Goal: Book appointment/travel/reservation

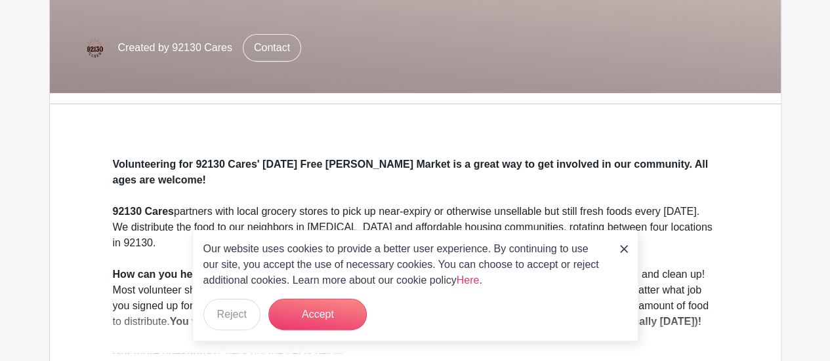
scroll to position [278, 0]
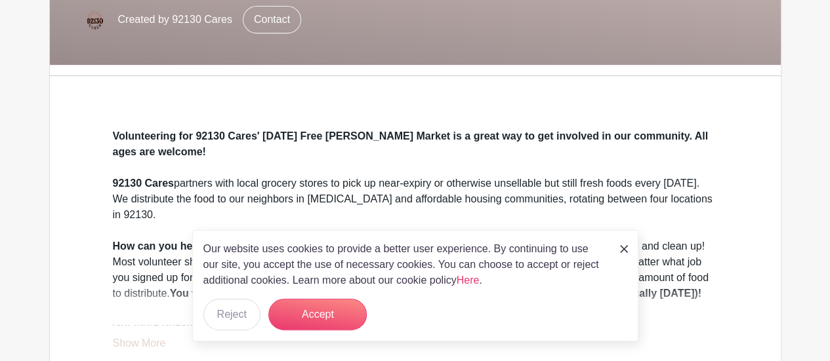
click at [622, 253] on img at bounding box center [624, 249] width 8 height 8
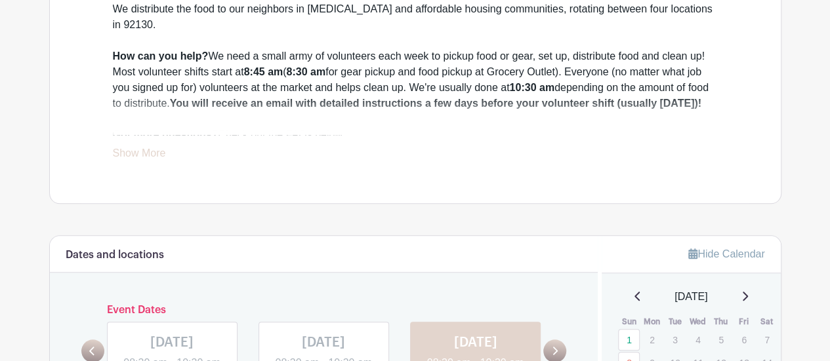
scroll to position [472, 0]
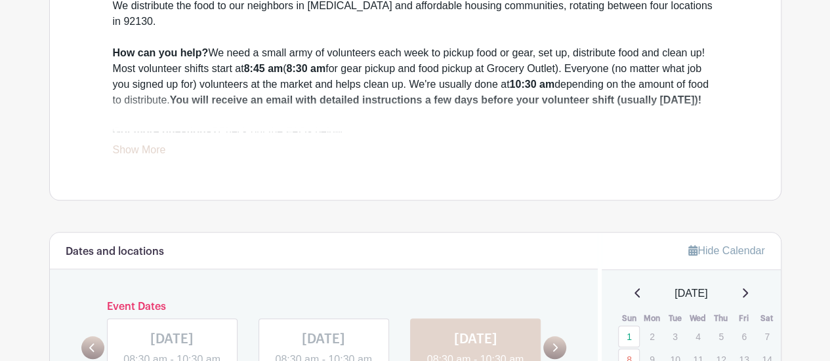
click at [150, 149] on link "Show More" at bounding box center [139, 152] width 53 height 16
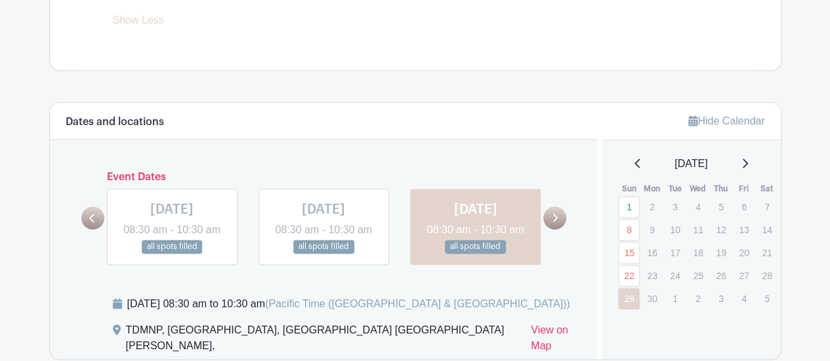
scroll to position [821, 0]
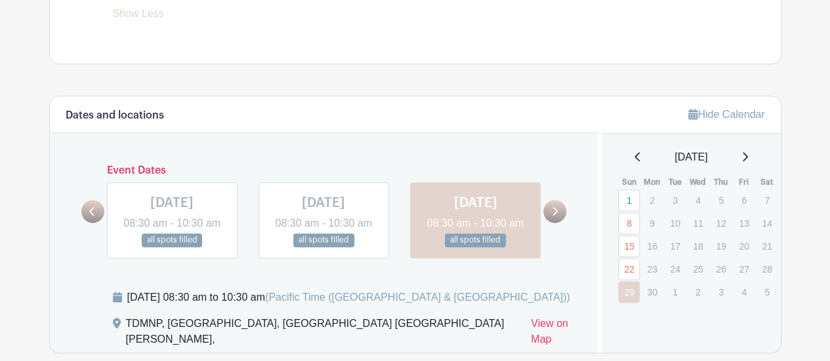
click at [747, 162] on icon at bounding box center [744, 157] width 7 height 10
click at [744, 162] on icon at bounding box center [744, 157] width 7 height 10
click at [748, 161] on icon at bounding box center [745, 156] width 5 height 9
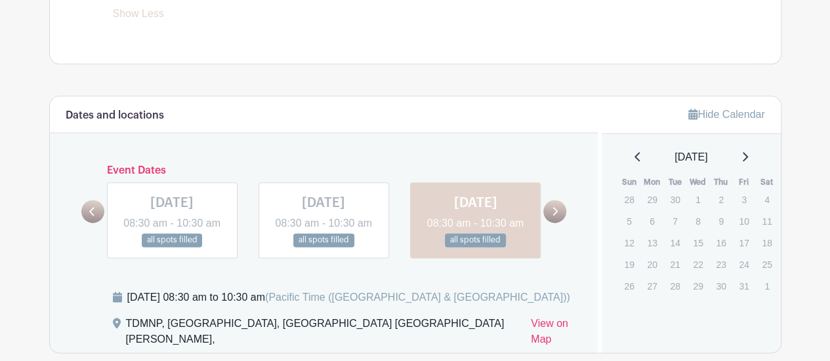
click at [748, 161] on icon at bounding box center [745, 156] width 5 height 9
click at [634, 162] on icon at bounding box center [637, 157] width 7 height 10
click at [638, 232] on p "5" at bounding box center [629, 221] width 22 height 20
click at [554, 216] on icon at bounding box center [555, 212] width 6 height 10
click at [555, 216] on icon at bounding box center [555, 212] width 6 height 10
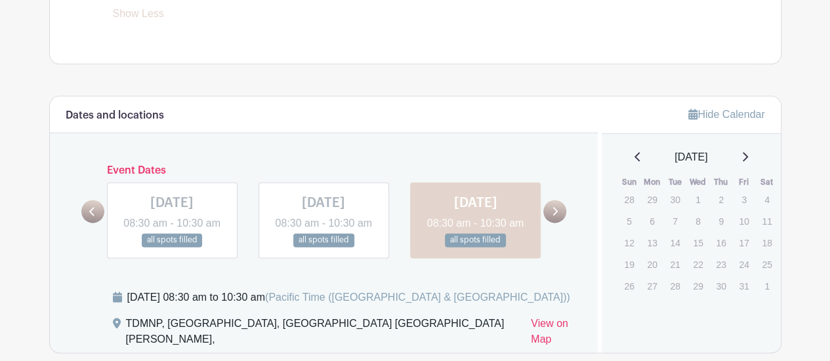
click at [556, 216] on icon at bounding box center [555, 212] width 6 height 10
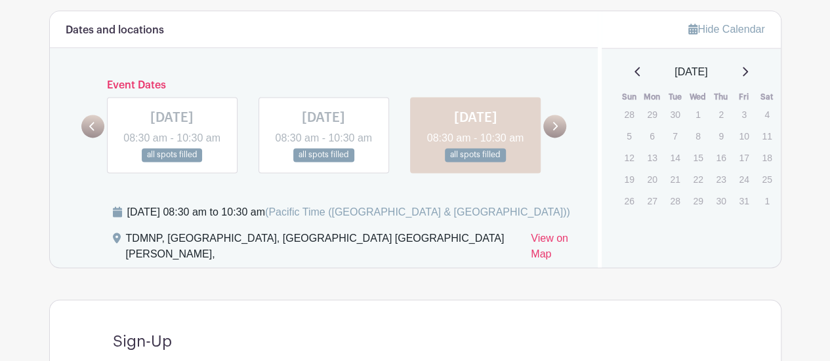
scroll to position [905, 0]
click at [555, 132] on icon at bounding box center [555, 127] width 6 height 10
click at [556, 132] on icon at bounding box center [555, 127] width 6 height 10
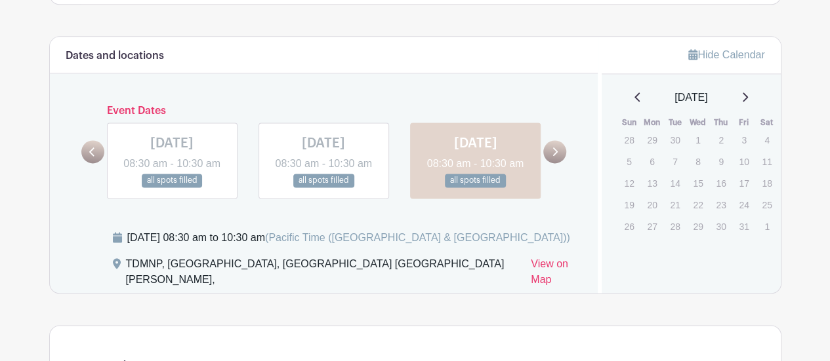
scroll to position [881, 0]
click at [555, 156] on icon at bounding box center [555, 151] width 6 height 10
click at [475, 187] on link at bounding box center [475, 187] width 0 height 0
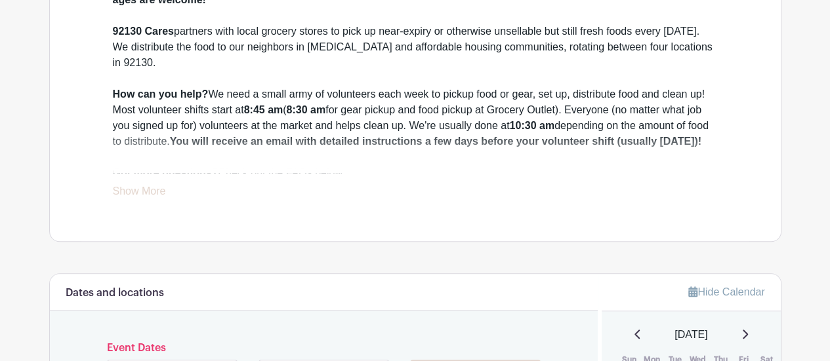
scroll to position [430, 0]
click at [123, 192] on link "Show More" at bounding box center [139, 194] width 53 height 16
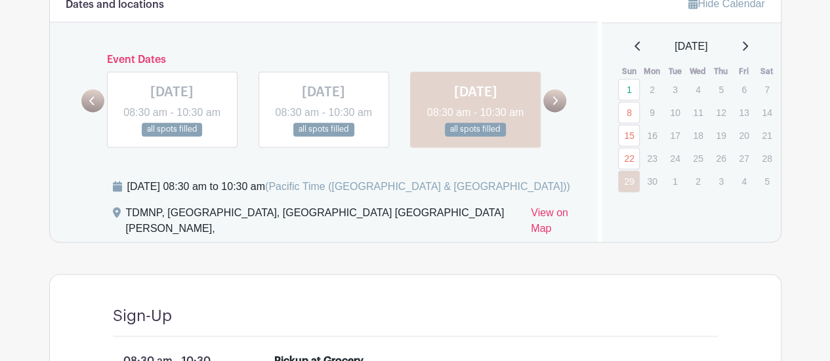
scroll to position [930, 0]
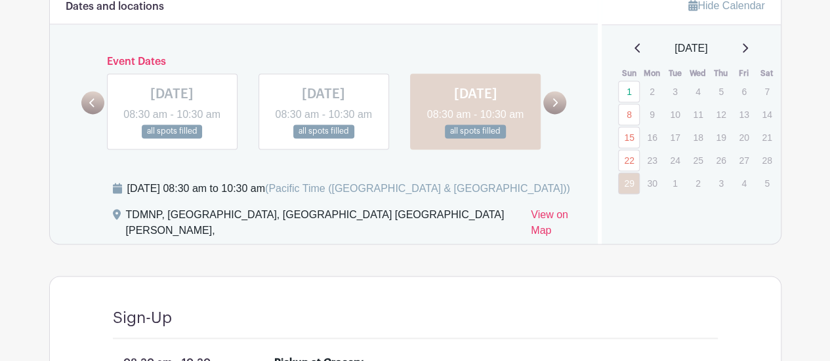
click at [561, 114] on link at bounding box center [554, 102] width 23 height 23
click at [555, 107] on icon at bounding box center [555, 102] width 5 height 9
click at [555, 114] on link at bounding box center [554, 102] width 23 height 23
click at [747, 53] on icon at bounding box center [744, 48] width 7 height 10
click at [762, 50] on div "Hide Calendar June 2025 Sun Mon Tue Wed Thu Fri Sat 1 2 3 4 5 6 7 8 9 10 11 12 …" at bounding box center [689, 116] width 183 height 256
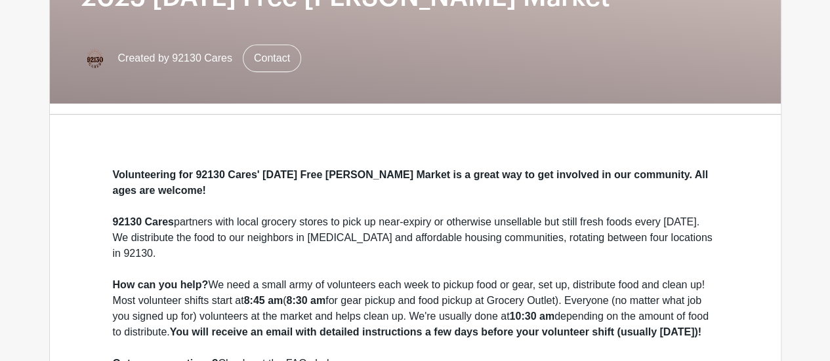
scroll to position [0, 0]
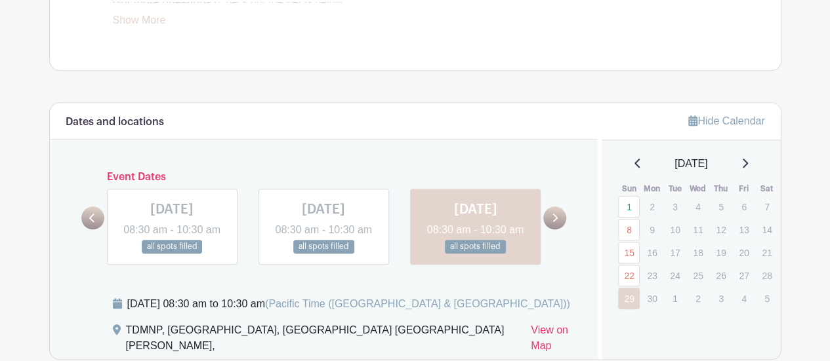
scroll to position [605, 0]
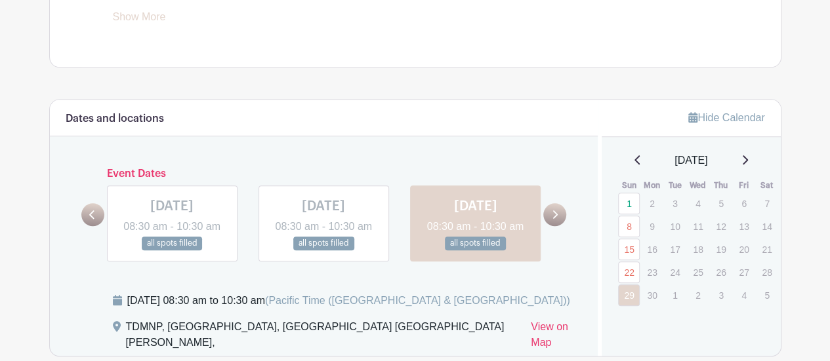
click at [554, 220] on icon at bounding box center [555, 215] width 6 height 10
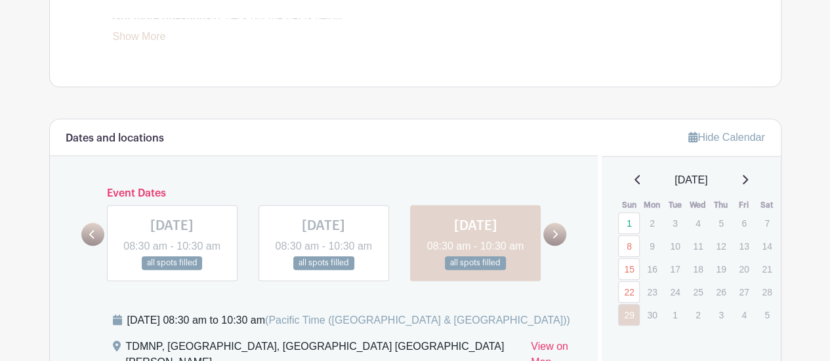
scroll to position [594, 0]
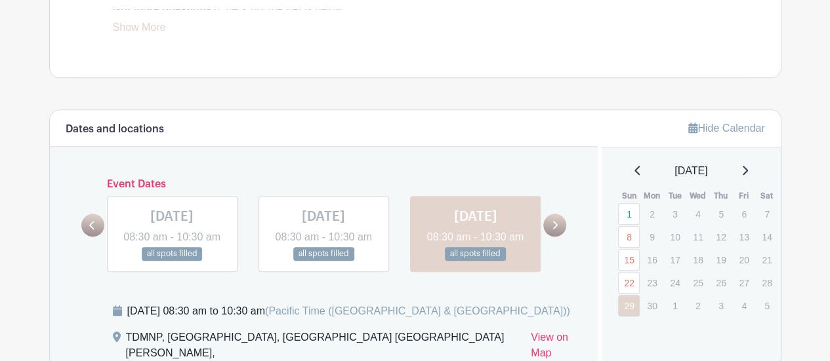
click at [554, 237] on link at bounding box center [554, 225] width 23 height 23
click at [555, 230] on icon at bounding box center [555, 225] width 5 height 9
click at [555, 230] on icon at bounding box center [555, 225] width 6 height 10
click at [747, 169] on icon at bounding box center [744, 170] width 7 height 10
click at [748, 169] on icon at bounding box center [744, 170] width 7 height 10
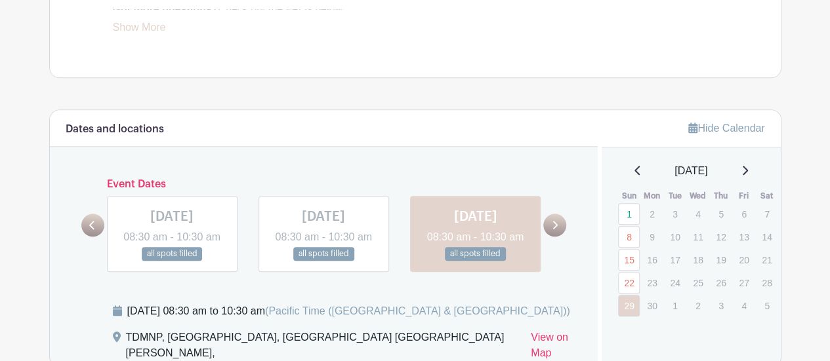
click at [768, 167] on div "June 2025 Sun Mon Tue Wed Thu Fri Sat 1 2 3 4 5 6 7 8 9 10 11 12 13 14 15 16 17…" at bounding box center [691, 240] width 179 height 154
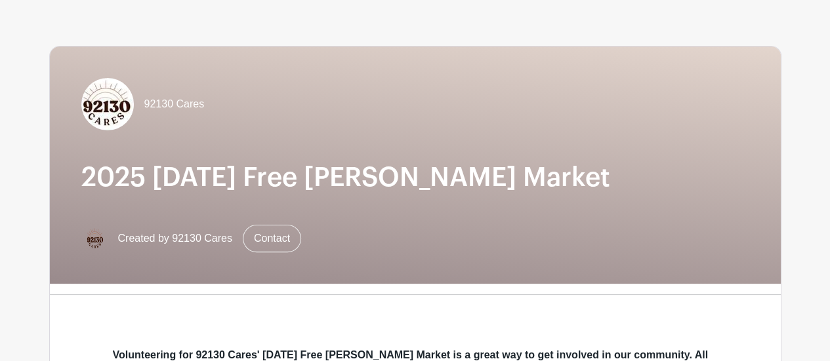
scroll to position [0, 0]
